Goal: Ask a question

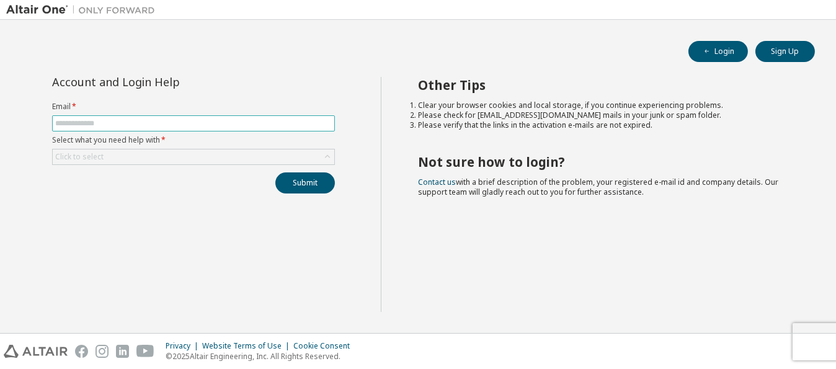
click at [128, 125] on input "text" at bounding box center [193, 123] width 277 height 10
type input "**********"
click at [210, 141] on label "Select what you need help with *" at bounding box center [193, 140] width 283 height 10
click at [315, 185] on button "Submit" at bounding box center [305, 182] width 60 height 21
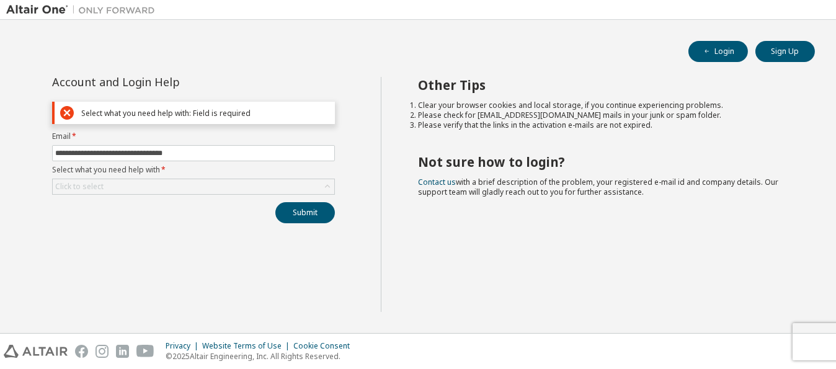
click at [241, 230] on div "**********" at bounding box center [193, 194] width 375 height 235
click at [147, 179] on div "Click to select" at bounding box center [193, 187] width 283 height 16
click at [144, 184] on div "Click to select" at bounding box center [194, 186] width 282 height 15
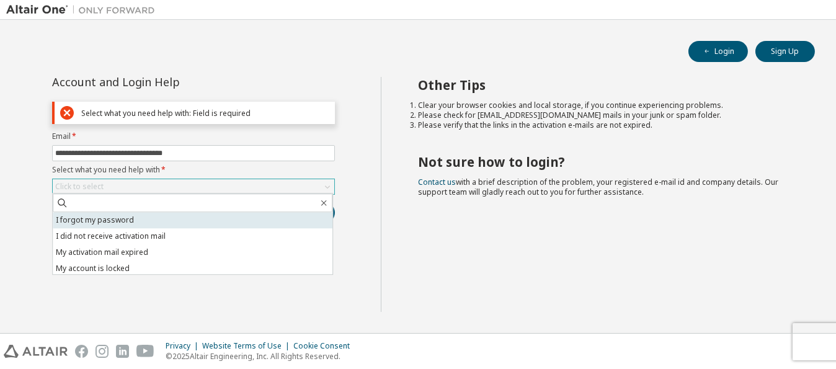
click at [128, 219] on li "I forgot my password" at bounding box center [193, 220] width 280 height 16
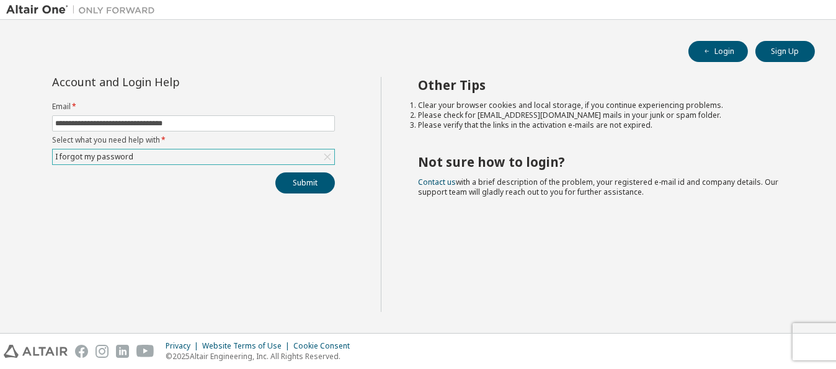
click at [239, 156] on div "I forgot my password" at bounding box center [194, 156] width 282 height 15
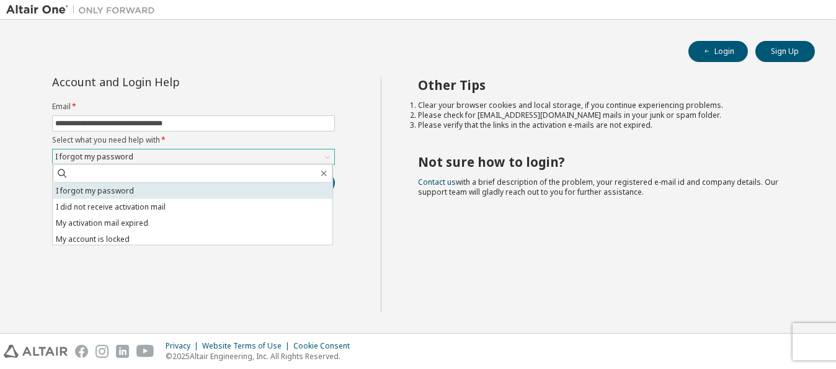
click at [197, 192] on li "I forgot my password" at bounding box center [193, 191] width 280 height 16
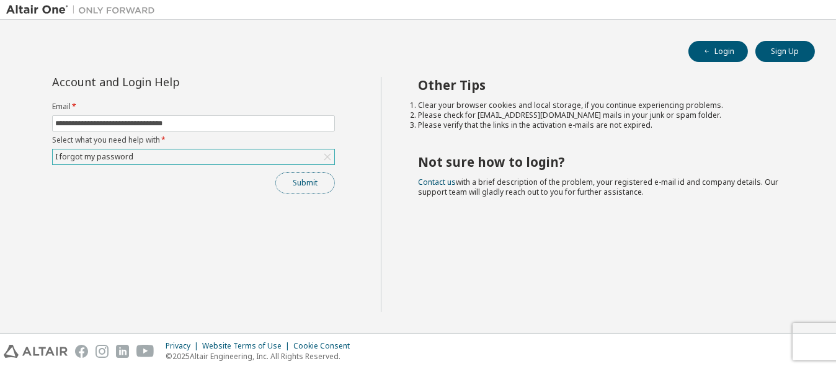
click at [277, 185] on button "Submit" at bounding box center [305, 182] width 60 height 21
